Goal: Task Accomplishment & Management: Use online tool/utility

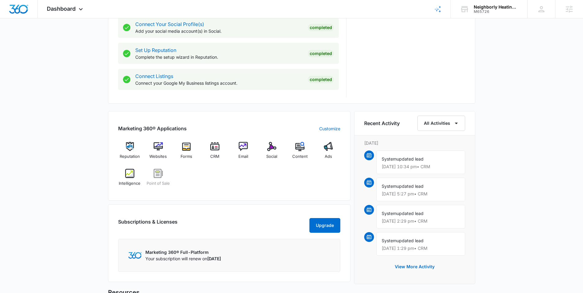
scroll to position [299, 0]
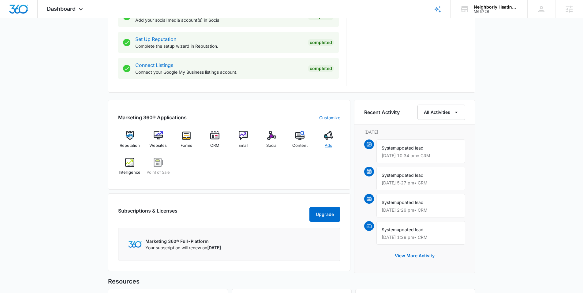
click at [328, 147] on span "Ads" at bounding box center [328, 146] width 7 height 6
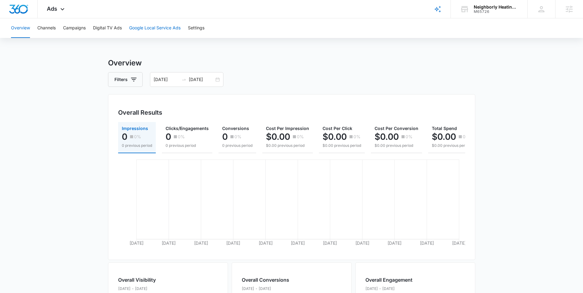
click at [157, 30] on button "Google Local Service Ads" at bounding box center [154, 28] width 51 height 20
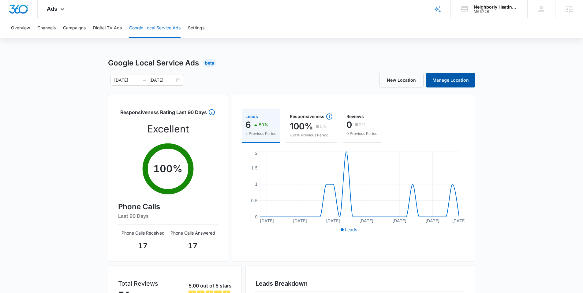
click at [450, 84] on link "Manage Location" at bounding box center [450, 80] width 49 height 15
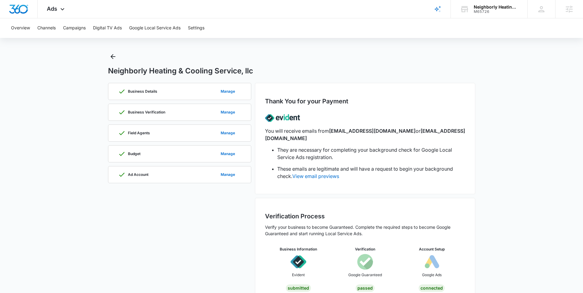
scroll to position [15, 0]
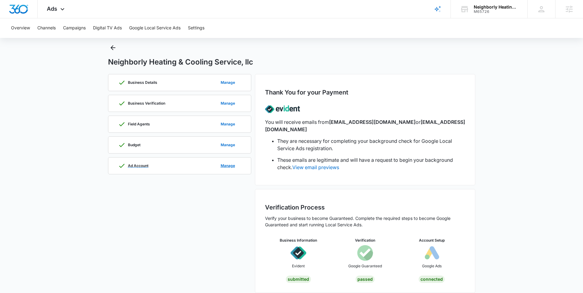
click at [190, 167] on div "Ad Account Manage" at bounding box center [179, 166] width 123 height 17
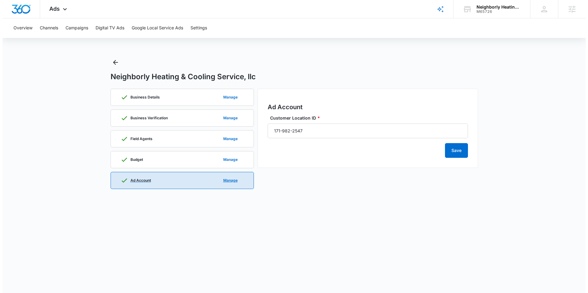
scroll to position [0, 0]
click at [306, 129] on input "171-982-2547" at bounding box center [367, 131] width 200 height 15
drag, startPoint x: 308, startPoint y: 131, endPoint x: 262, endPoint y: 133, distance: 46.3
click at [262, 133] on div "Ad Account Customer Location ID * 171-982-2547 Save" at bounding box center [367, 128] width 220 height 79
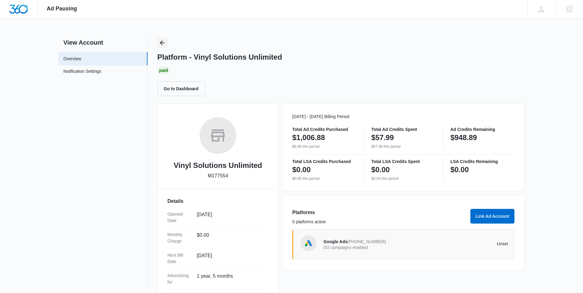
click at [159, 42] on icon "Back" at bounding box center [162, 42] width 7 height 7
